Goal: Information Seeking & Learning: Learn about a topic

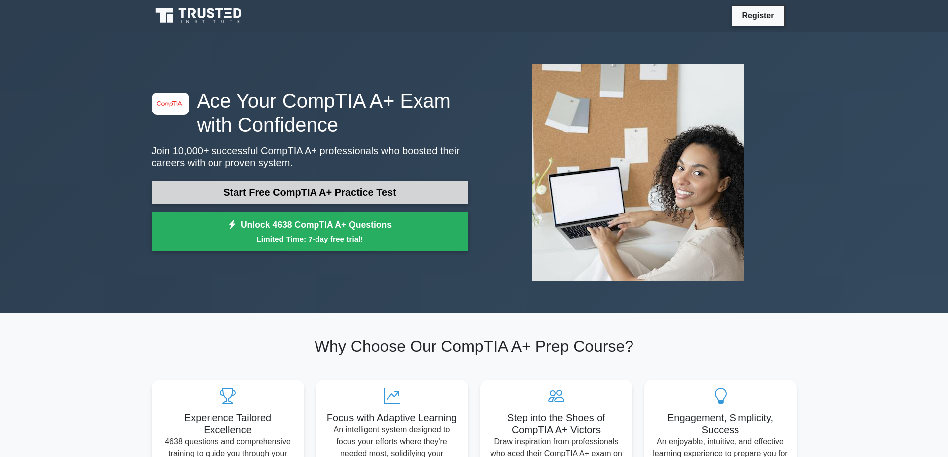
click at [340, 190] on link "Start Free CompTIA A+ Practice Test" at bounding box center [310, 193] width 316 height 24
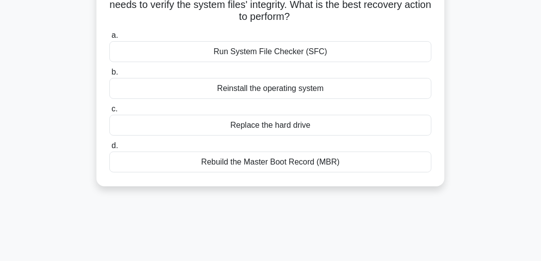
drag, startPoint x: 108, startPoint y: 78, endPoint x: 397, endPoint y: 181, distance: 306.5
click at [397, 181] on div "A computer technician is troubleshooting an unbootable computer and needs to ve…" at bounding box center [271, 79] width 348 height 216
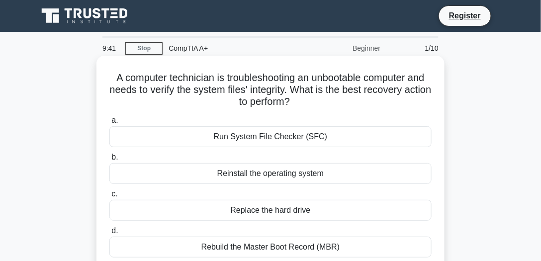
copy div "A computer technician is troubleshooting an unbootable computer and needs to ve…"
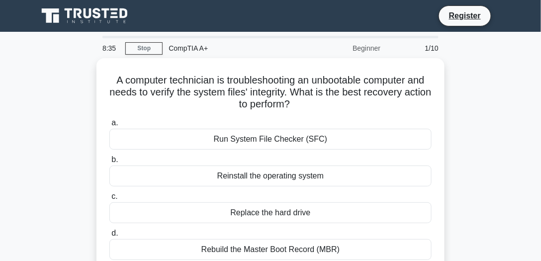
click at [81, 146] on div "A computer technician is troubleshooting an unbootable computer and needs to ve…" at bounding box center [271, 172] width 478 height 228
click at [78, 146] on div "A computer technician is troubleshooting an unbootable computer and needs to ve…" at bounding box center [271, 172] width 478 height 228
click at [75, 146] on div "A computer technician is troubleshooting an unbootable computer and needs to ve…" at bounding box center [271, 172] width 478 height 228
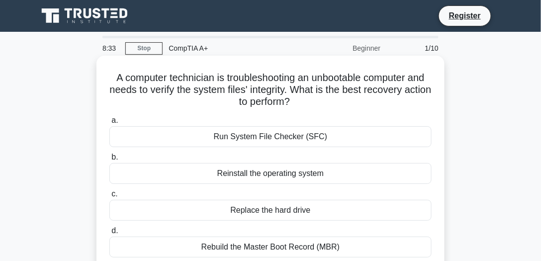
click at [246, 136] on div "Run System File Checker (SFC)" at bounding box center [270, 136] width 322 height 21
click at [109, 124] on input "a. Run System File Checker (SFC)" at bounding box center [109, 120] width 0 height 6
